Goal: Information Seeking & Learning: Learn about a topic

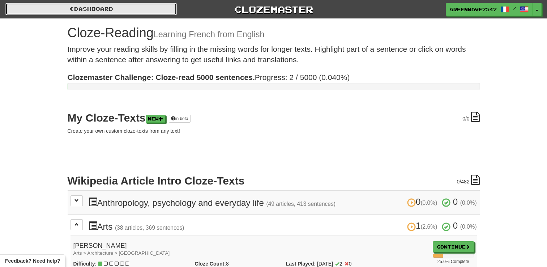
click at [86, 13] on link "Dashboard" at bounding box center [90, 9] width 171 height 12
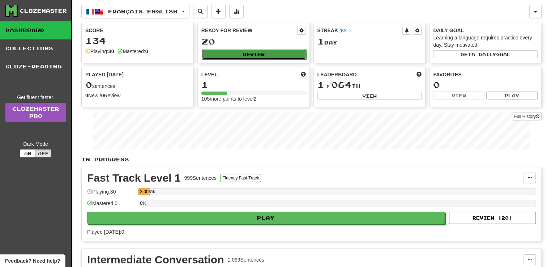
click at [231, 54] on button "Review" at bounding box center [254, 54] width 105 height 11
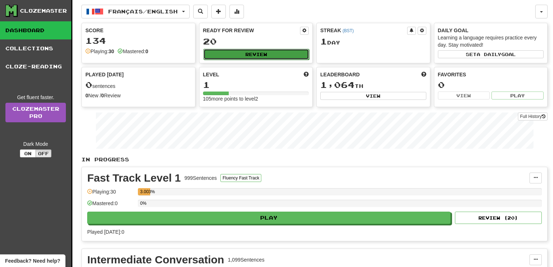
select select "**"
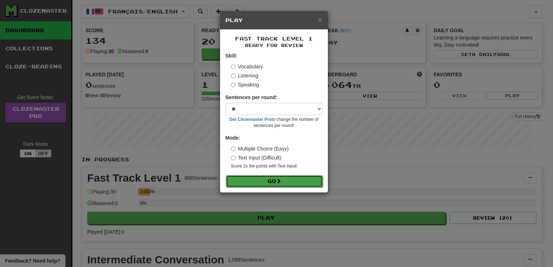
click at [281, 179] on span at bounding box center [278, 180] width 5 height 5
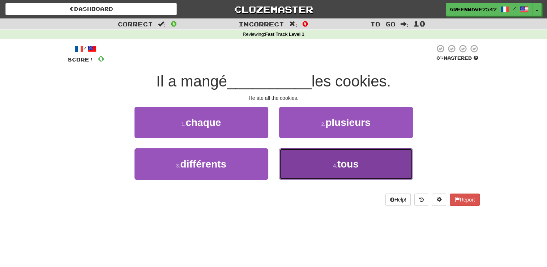
click at [328, 167] on button "4 . tous" at bounding box center [346, 163] width 134 height 31
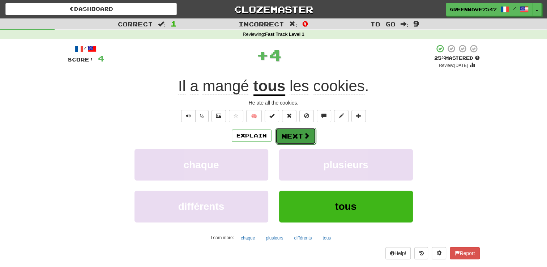
click at [309, 129] on button "Next" at bounding box center [296, 136] width 41 height 17
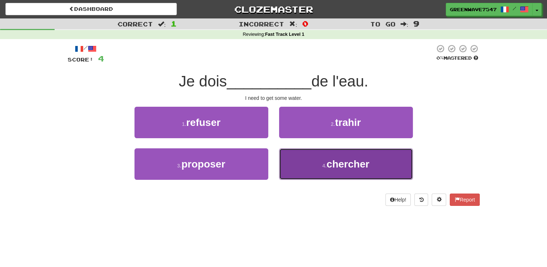
click at [308, 161] on button "4 . chercher" at bounding box center [346, 163] width 134 height 31
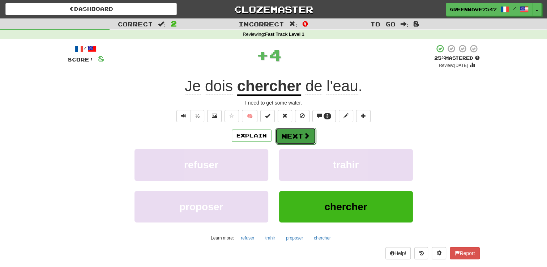
click at [293, 129] on button "Next" at bounding box center [296, 136] width 41 height 17
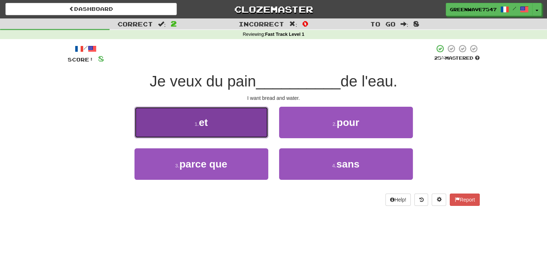
click at [228, 119] on button "1 . et" at bounding box center [202, 122] width 134 height 31
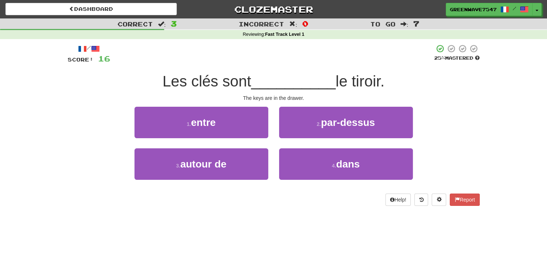
click at [310, 144] on div "2 . par-dessus" at bounding box center [346, 128] width 145 height 42
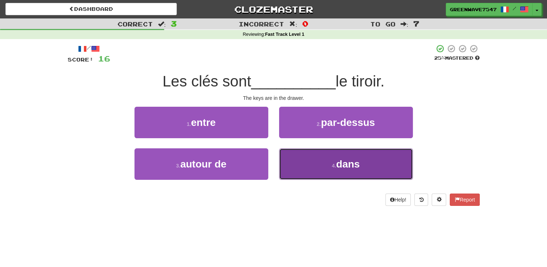
click at [311, 154] on button "4 . dans" at bounding box center [346, 163] width 134 height 31
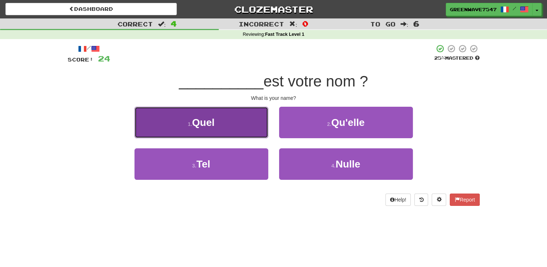
click at [246, 123] on button "1 . Quel" at bounding box center [202, 122] width 134 height 31
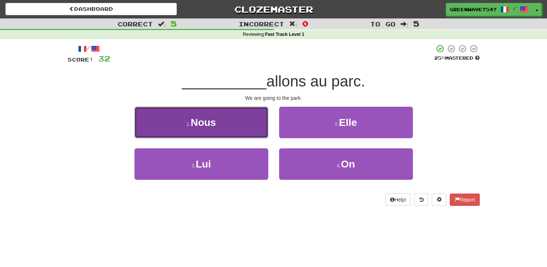
click at [250, 116] on button "1 . Nous" at bounding box center [202, 122] width 134 height 31
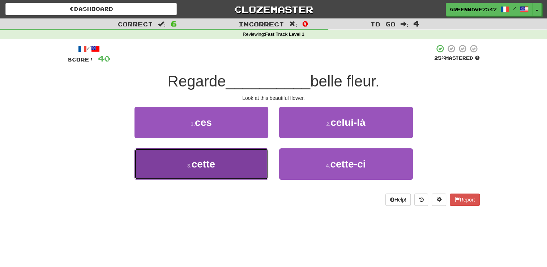
click at [237, 158] on button "3 . cette" at bounding box center [202, 163] width 134 height 31
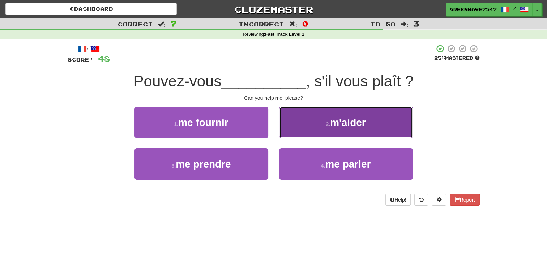
click at [323, 137] on button "2 . m'aider" at bounding box center [346, 122] width 134 height 31
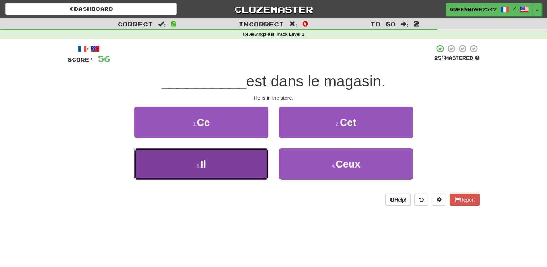
click at [254, 164] on button "3 . Il" at bounding box center [202, 163] width 134 height 31
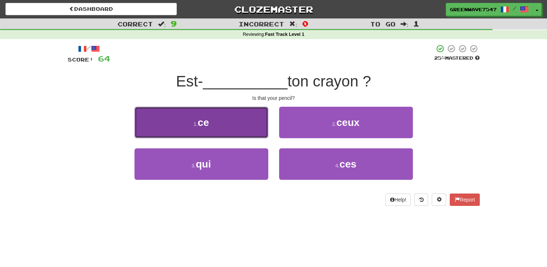
click at [251, 115] on button "1 . ce" at bounding box center [202, 122] width 134 height 31
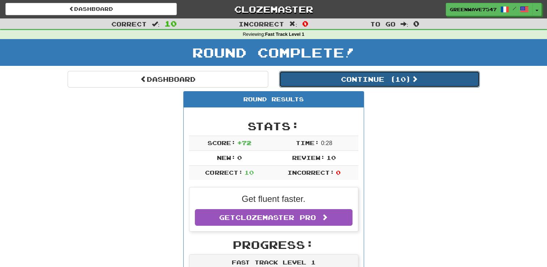
click at [331, 73] on button "Continue ( 10 )" at bounding box center [379, 79] width 201 height 17
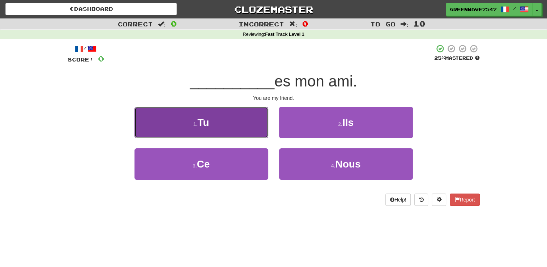
click at [244, 130] on button "1 . Tu" at bounding box center [202, 122] width 134 height 31
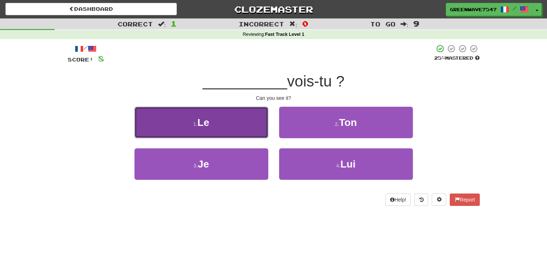
click at [233, 122] on button "1 . Le" at bounding box center [202, 122] width 134 height 31
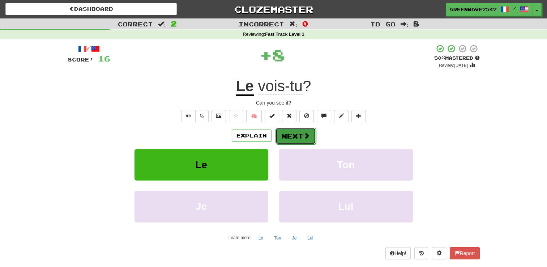
click at [301, 134] on button "Next" at bounding box center [296, 136] width 41 height 17
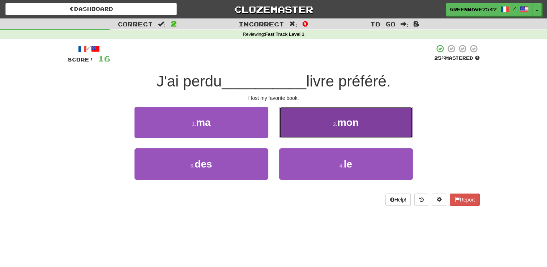
click at [285, 111] on button "2 . mon" at bounding box center [346, 122] width 134 height 31
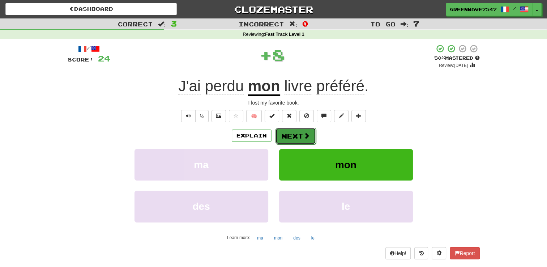
click at [289, 132] on button "Next" at bounding box center [296, 136] width 41 height 17
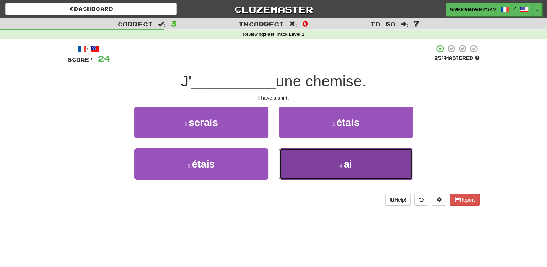
click at [308, 165] on button "4 . ai" at bounding box center [346, 163] width 134 height 31
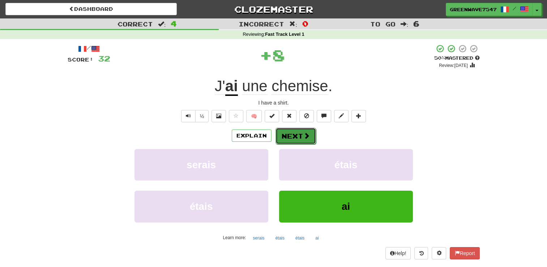
click at [288, 131] on button "Next" at bounding box center [296, 136] width 41 height 17
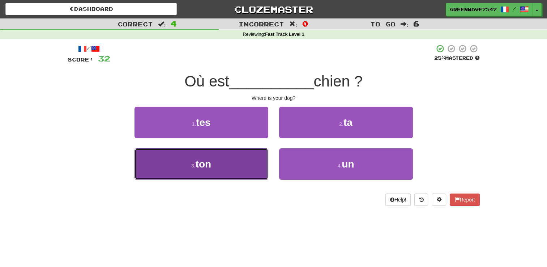
click at [230, 159] on button "3 . ton" at bounding box center [202, 163] width 134 height 31
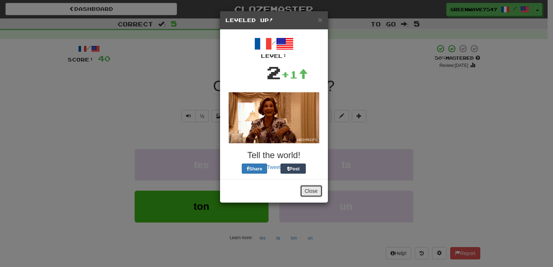
click at [310, 190] on button "Close" at bounding box center [311, 191] width 22 height 12
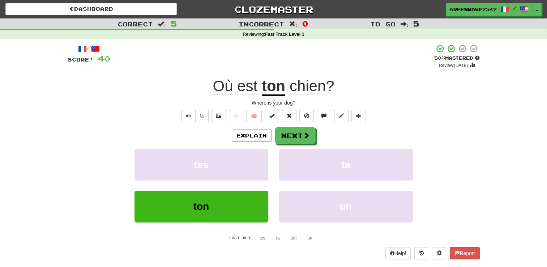
click at [296, 144] on div "Explain Next tes ta ton un Learn more: tes ta ton un" at bounding box center [274, 185] width 412 height 116
click at [294, 132] on button "Next" at bounding box center [296, 136] width 41 height 17
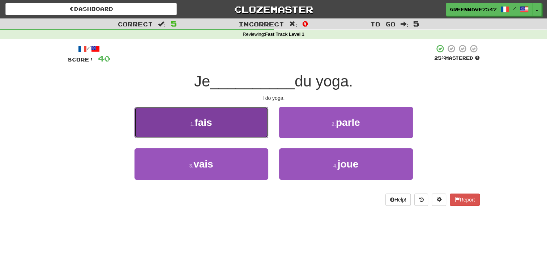
click at [230, 124] on button "1 . fais" at bounding box center [202, 122] width 134 height 31
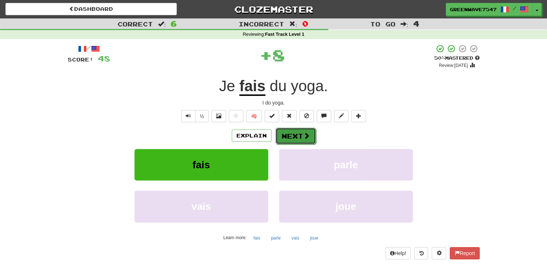
click at [307, 129] on button "Next" at bounding box center [296, 136] width 41 height 17
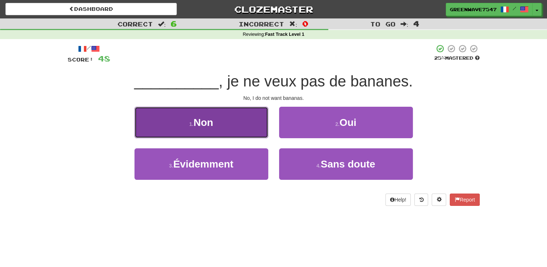
click at [222, 129] on button "1 . Non" at bounding box center [202, 122] width 134 height 31
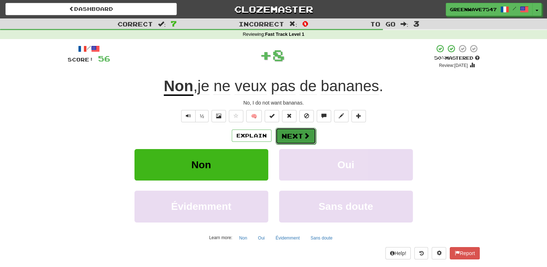
click at [295, 138] on button "Next" at bounding box center [296, 136] width 41 height 17
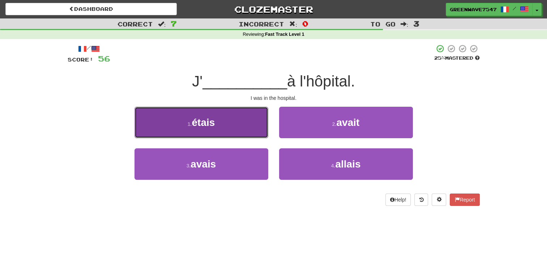
click at [240, 114] on button "1 . étais" at bounding box center [202, 122] width 134 height 31
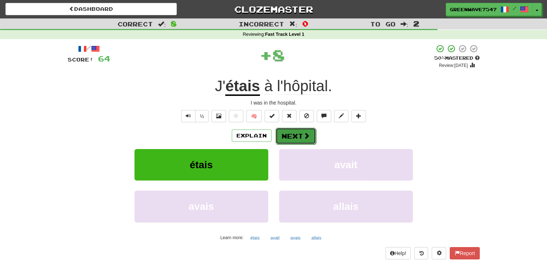
click at [297, 131] on button "Next" at bounding box center [296, 136] width 41 height 17
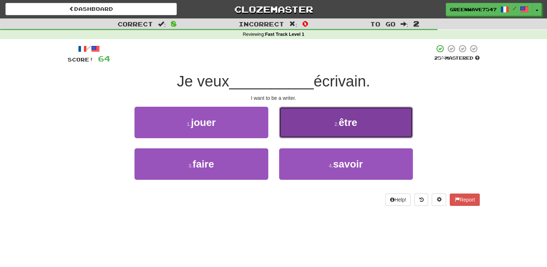
click at [306, 124] on button "2 . être" at bounding box center [346, 122] width 134 height 31
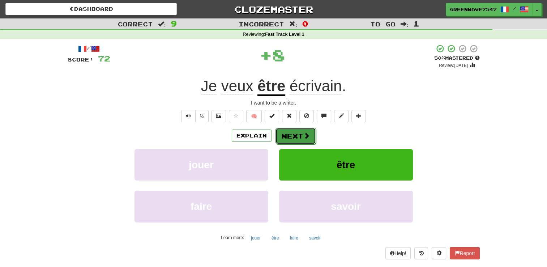
click at [298, 129] on button "Next" at bounding box center [296, 136] width 41 height 17
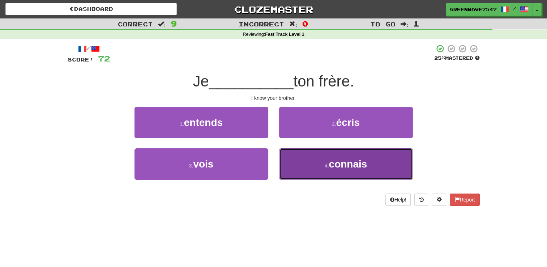
click at [298, 160] on button "4 . connais" at bounding box center [346, 163] width 134 height 31
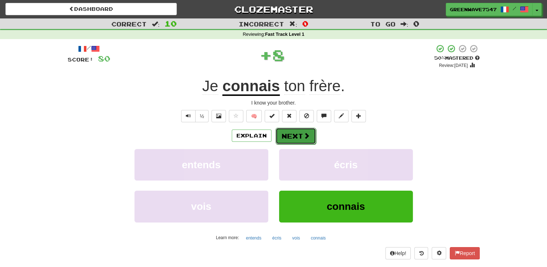
click at [301, 128] on button "Next" at bounding box center [296, 136] width 41 height 17
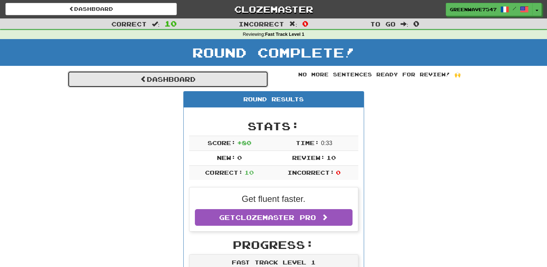
click at [204, 77] on link "Dashboard" at bounding box center [168, 79] width 201 height 17
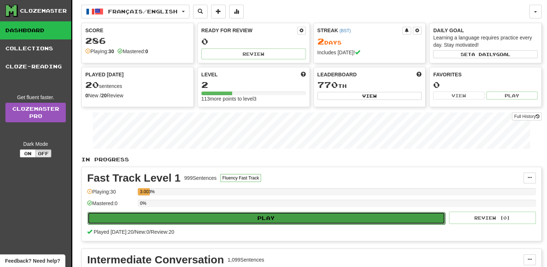
click at [204, 216] on button "Play" at bounding box center [267, 218] width 358 height 12
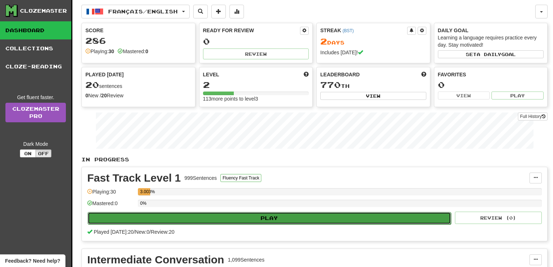
select select "**"
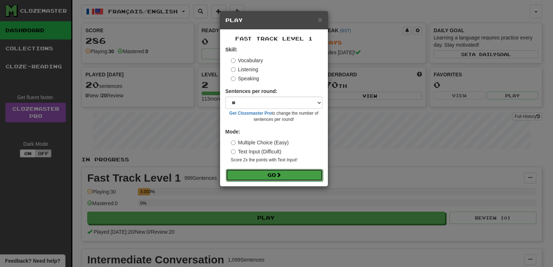
click at [250, 170] on button "Go" at bounding box center [274, 175] width 97 height 12
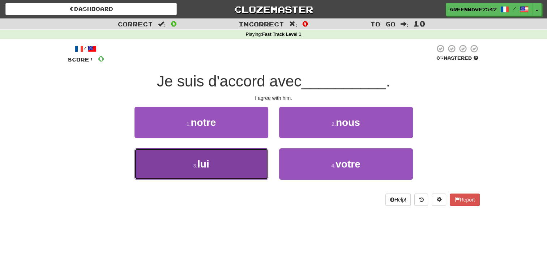
drag, startPoint x: 0, startPoint y: 0, endPoint x: 261, endPoint y: 173, distance: 313.7
click at [261, 173] on button "3 . lui" at bounding box center [202, 163] width 134 height 31
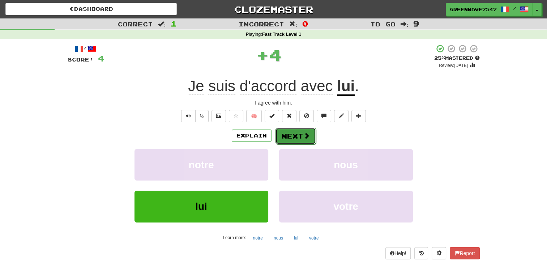
click at [305, 139] on span at bounding box center [306, 135] width 7 height 7
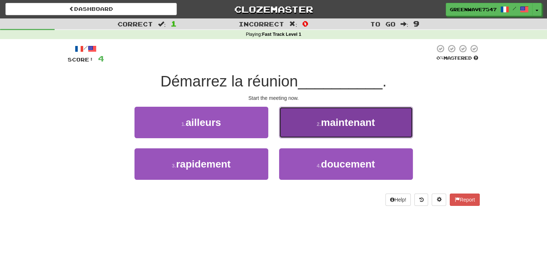
click at [311, 109] on button "2 . maintenant" at bounding box center [346, 122] width 134 height 31
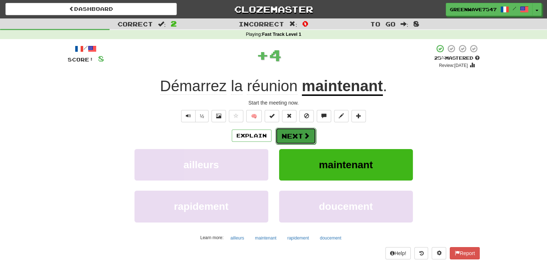
click at [307, 130] on button "Next" at bounding box center [296, 136] width 41 height 17
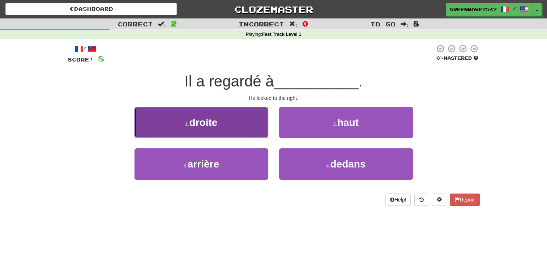
click at [237, 115] on button "1 . droite" at bounding box center [202, 122] width 134 height 31
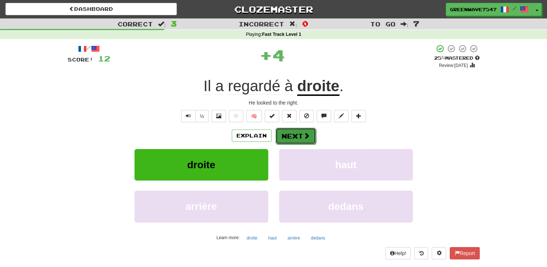
click at [288, 136] on button "Next" at bounding box center [296, 136] width 41 height 17
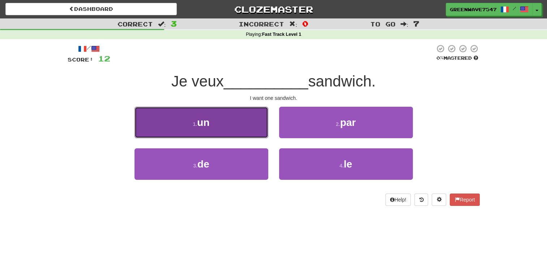
click at [226, 120] on button "1 . un" at bounding box center [202, 122] width 134 height 31
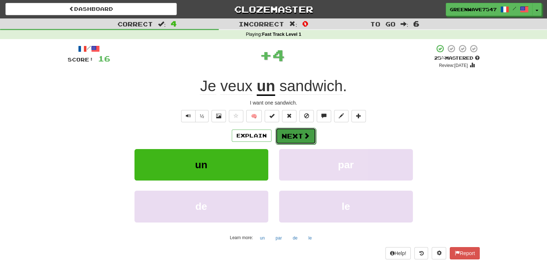
click at [289, 139] on button "Next" at bounding box center [296, 136] width 41 height 17
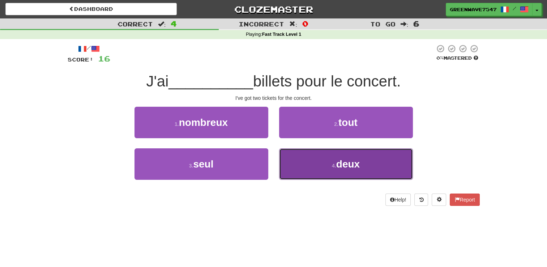
click at [335, 173] on button "4 . deux" at bounding box center [346, 163] width 134 height 31
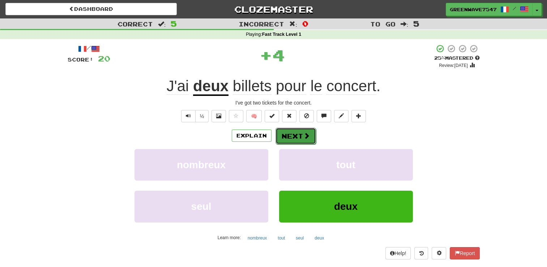
click at [301, 129] on button "Next" at bounding box center [296, 136] width 41 height 17
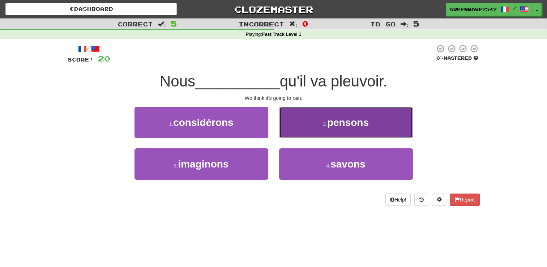
click at [342, 117] on span "pensons" at bounding box center [348, 122] width 42 height 11
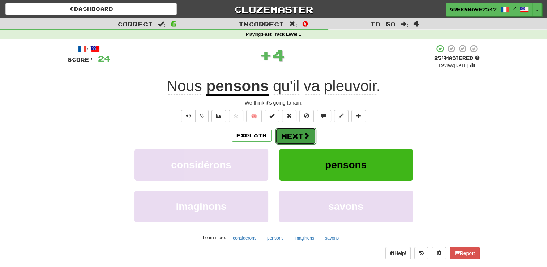
click at [305, 136] on span at bounding box center [306, 135] width 7 height 7
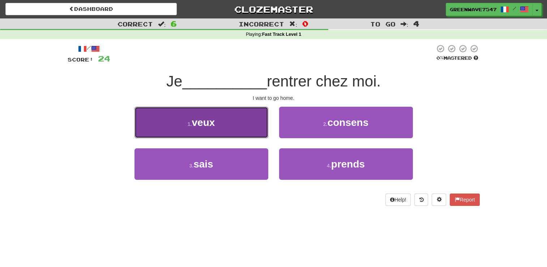
click at [198, 119] on span "veux" at bounding box center [203, 122] width 23 height 11
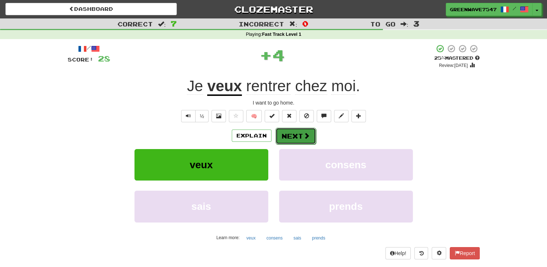
click at [297, 133] on button "Next" at bounding box center [296, 136] width 41 height 17
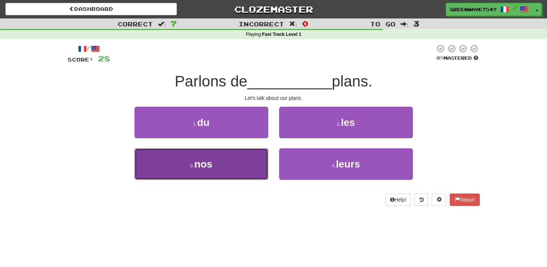
click at [251, 156] on button "3 . nos" at bounding box center [202, 163] width 134 height 31
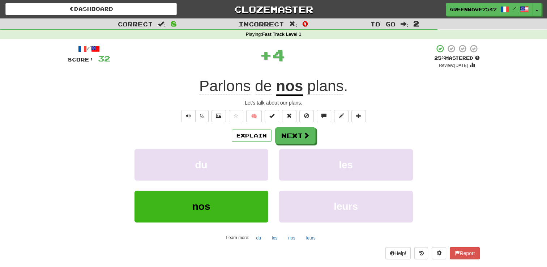
click at [282, 126] on div "/ Score: 32 + 4 25 % Mastered Review: [DATE] Parlons de nos plans . Let's talk …" at bounding box center [274, 151] width 412 height 215
click at [291, 133] on button "Next" at bounding box center [296, 136] width 41 height 17
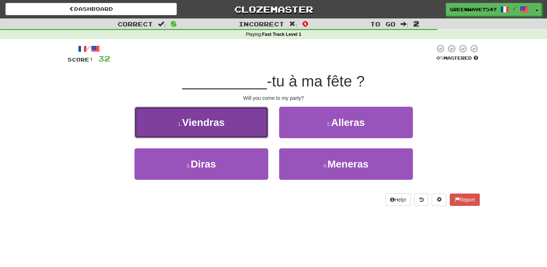
click at [214, 110] on button "1 . Viendras" at bounding box center [202, 122] width 134 height 31
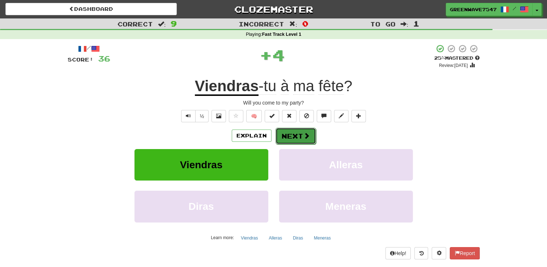
click at [296, 135] on button "Next" at bounding box center [296, 136] width 41 height 17
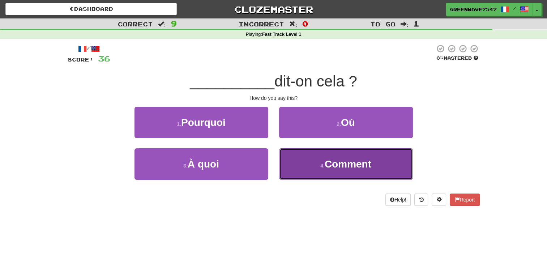
click at [310, 168] on button "4 . Comment" at bounding box center [346, 163] width 134 height 31
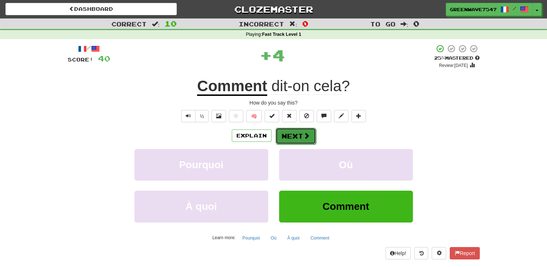
click at [289, 132] on button "Next" at bounding box center [296, 136] width 41 height 17
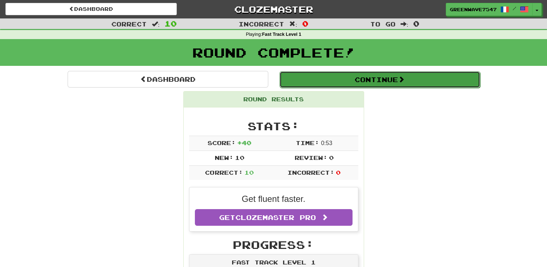
click at [367, 80] on button "Continue" at bounding box center [380, 79] width 201 height 17
